Goal: Check status: Check status

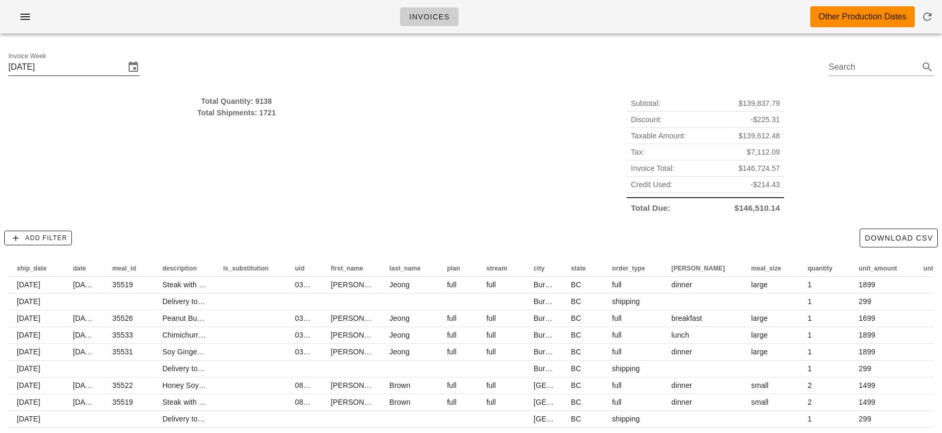
click at [88, 69] on input "[DATE]" at bounding box center [66, 67] width 117 height 17
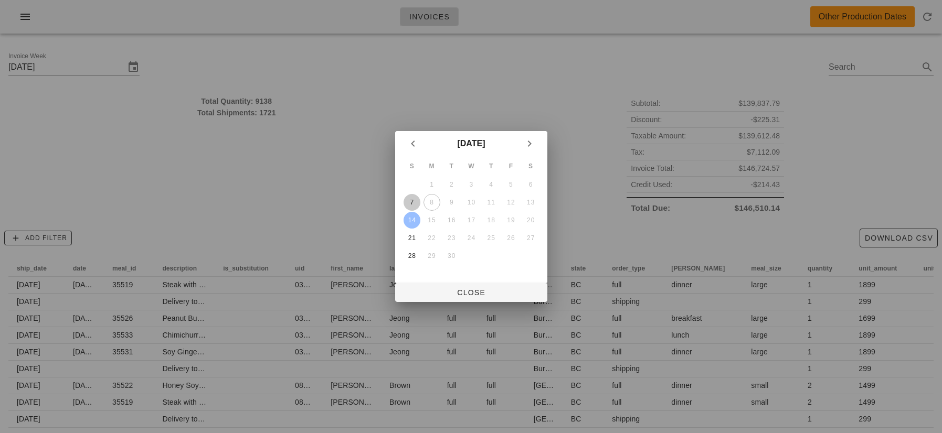
click at [412, 200] on div "7" at bounding box center [411, 202] width 17 height 7
click at [441, 298] on button "Close" at bounding box center [471, 292] width 152 height 19
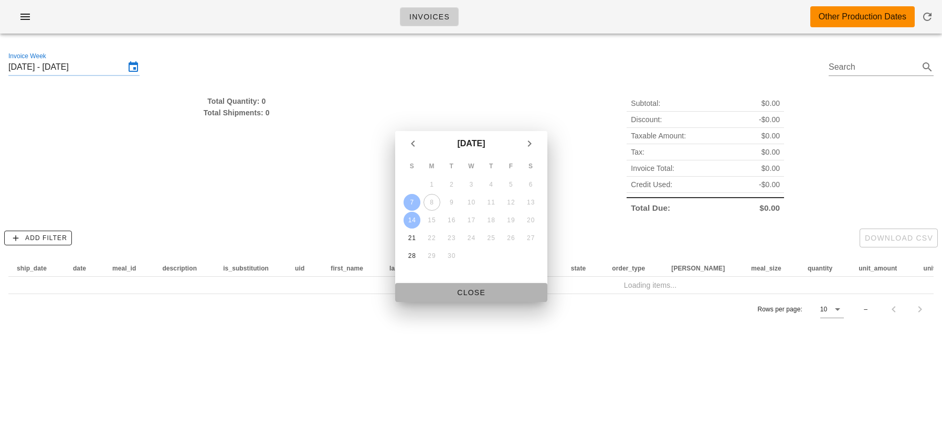
scroll to position [0, 54]
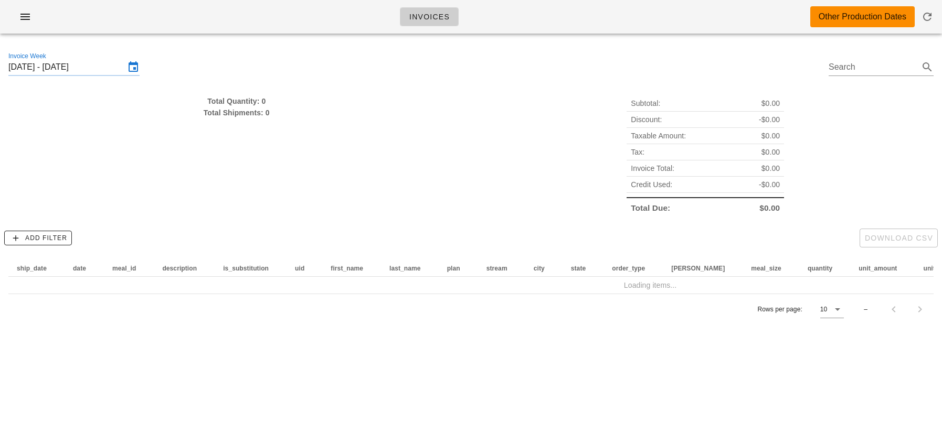
click at [127, 71] on icon at bounding box center [133, 67] width 13 height 13
click at [120, 67] on input "Sunday September 7 - Sunday September 14" at bounding box center [66, 67] width 117 height 17
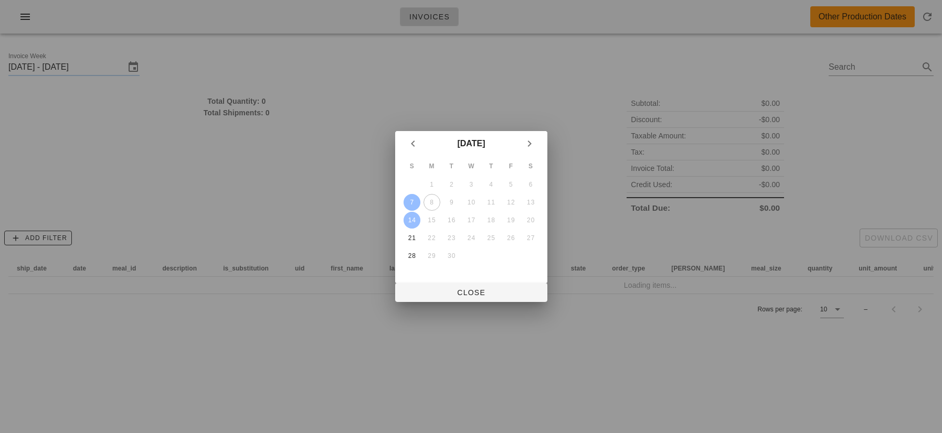
click at [415, 208] on button "7" at bounding box center [411, 202] width 17 height 17
click at [456, 292] on span "Close" at bounding box center [471, 293] width 135 height 8
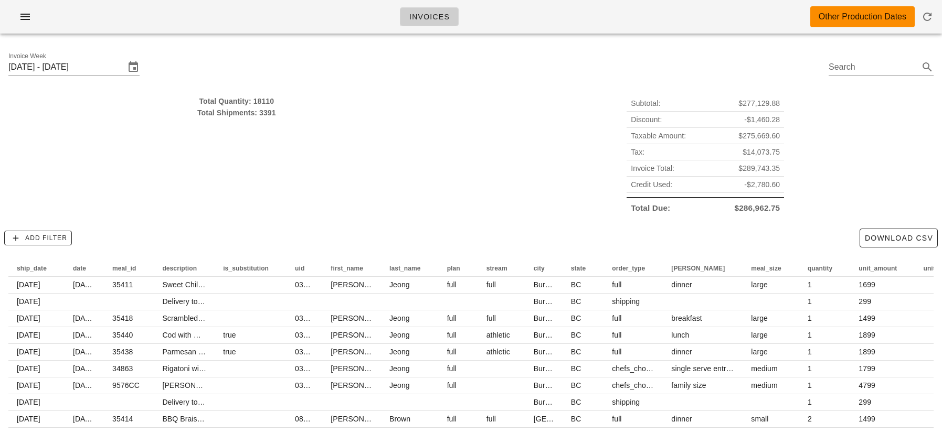
type input "Sunday September 7"
click at [128, 66] on icon at bounding box center [133, 67] width 13 height 13
click at [103, 67] on input "Sunday September 7" at bounding box center [66, 67] width 117 height 17
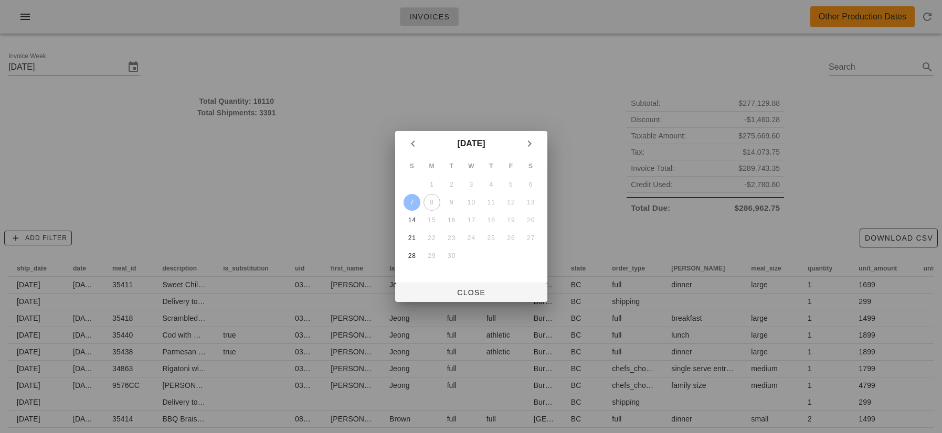
click at [411, 203] on div "7" at bounding box center [411, 202] width 17 height 7
click at [441, 297] on span "Close" at bounding box center [471, 293] width 135 height 8
